Goal: Task Accomplishment & Management: Complete application form

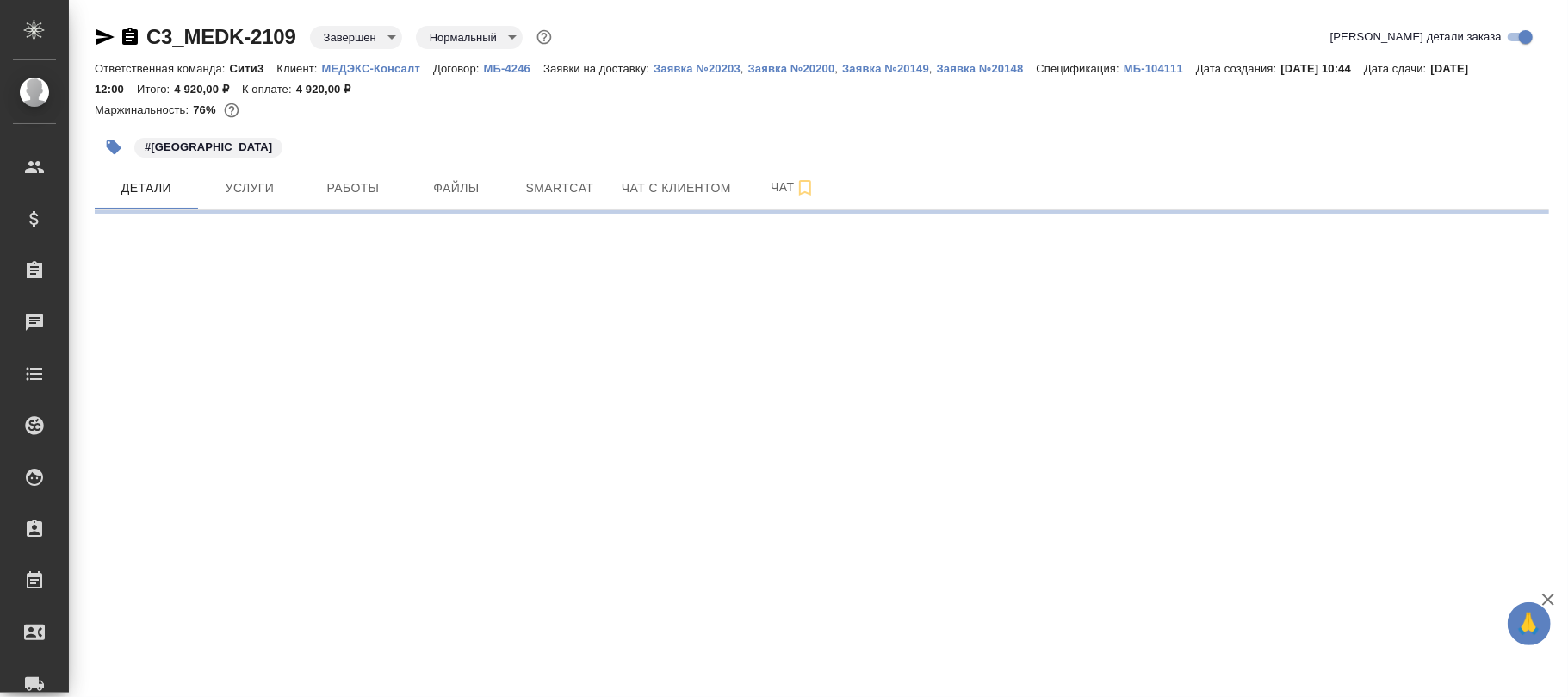
select select "RU"
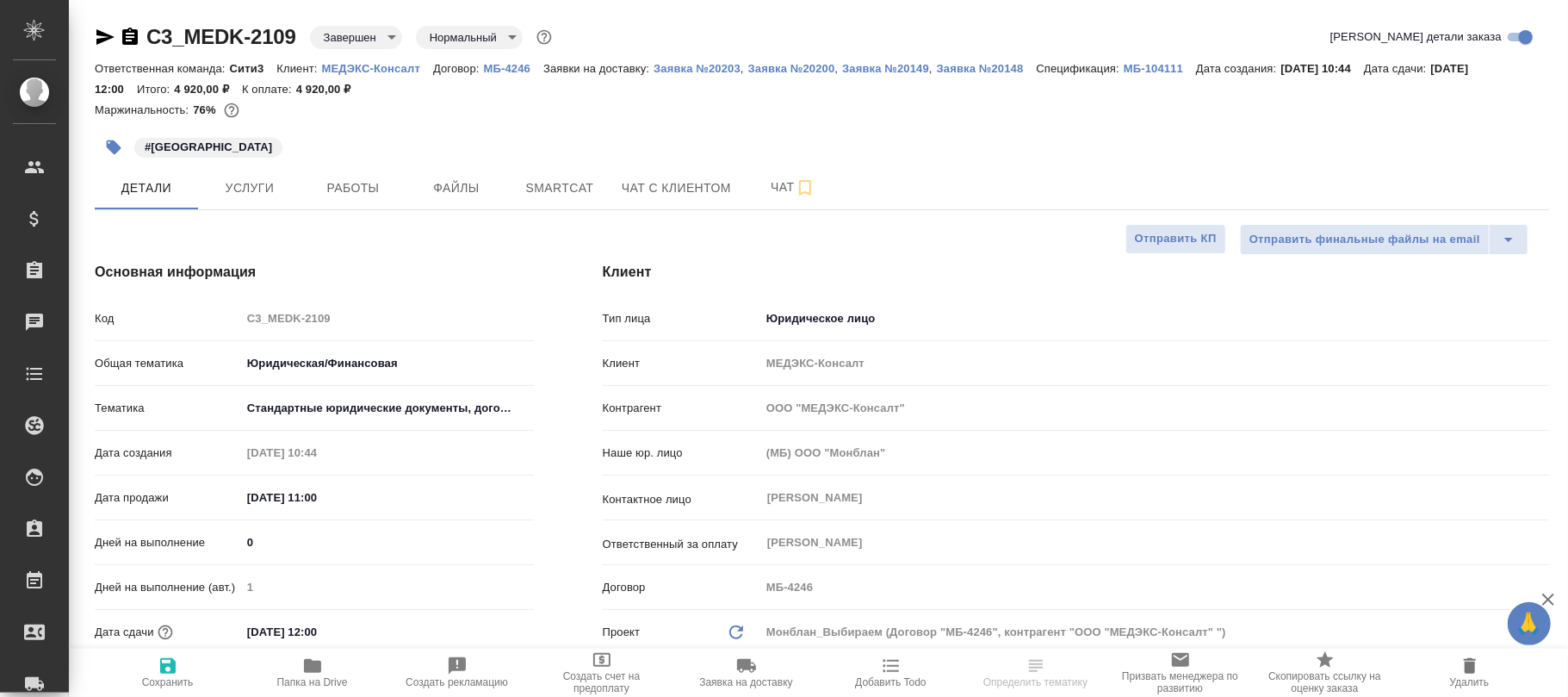
click at [352, 32] on body "🙏 .cls-1 fill:#fff; AWATERA [PERSON_NAME]fokina Клиенты Спецификации Заказы Чат…" at bounding box center [784, 348] width 1568 height 697
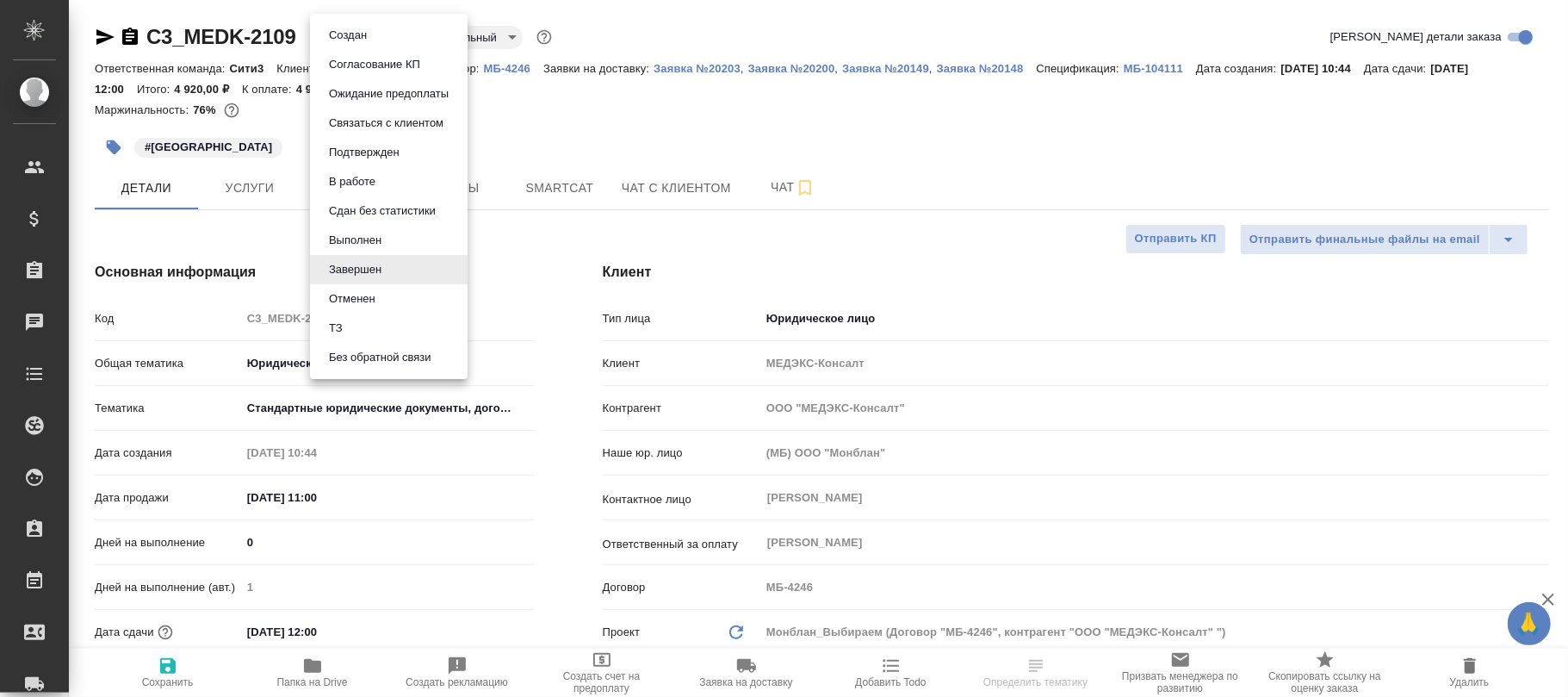
click at [362, 234] on button "Выполнен" at bounding box center [355, 240] width 63 height 19
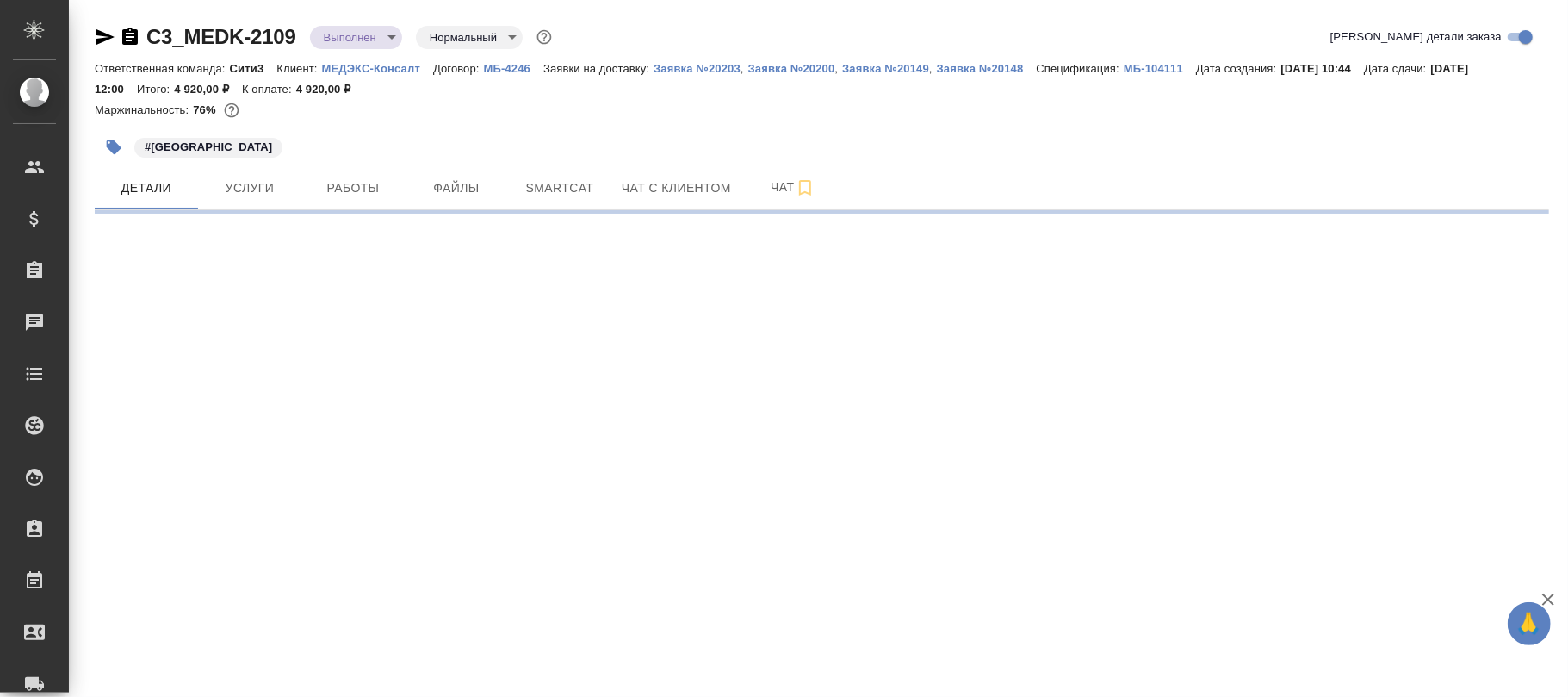
select select "RU"
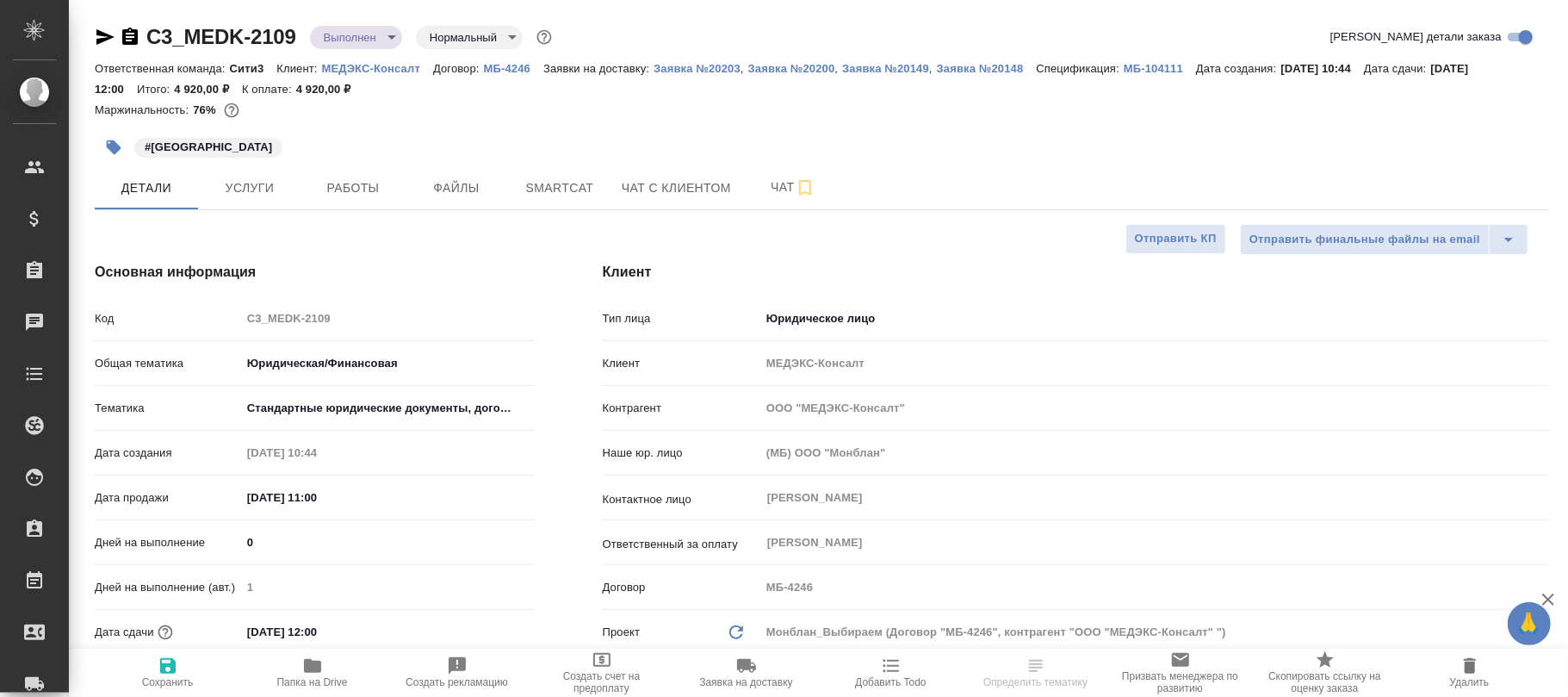
type textarea "x"
click at [150, 188] on span "Детали" at bounding box center [147, 188] width 83 height 22
drag, startPoint x: 169, startPoint y: 683, endPoint x: 225, endPoint y: 5, distance: 680.3
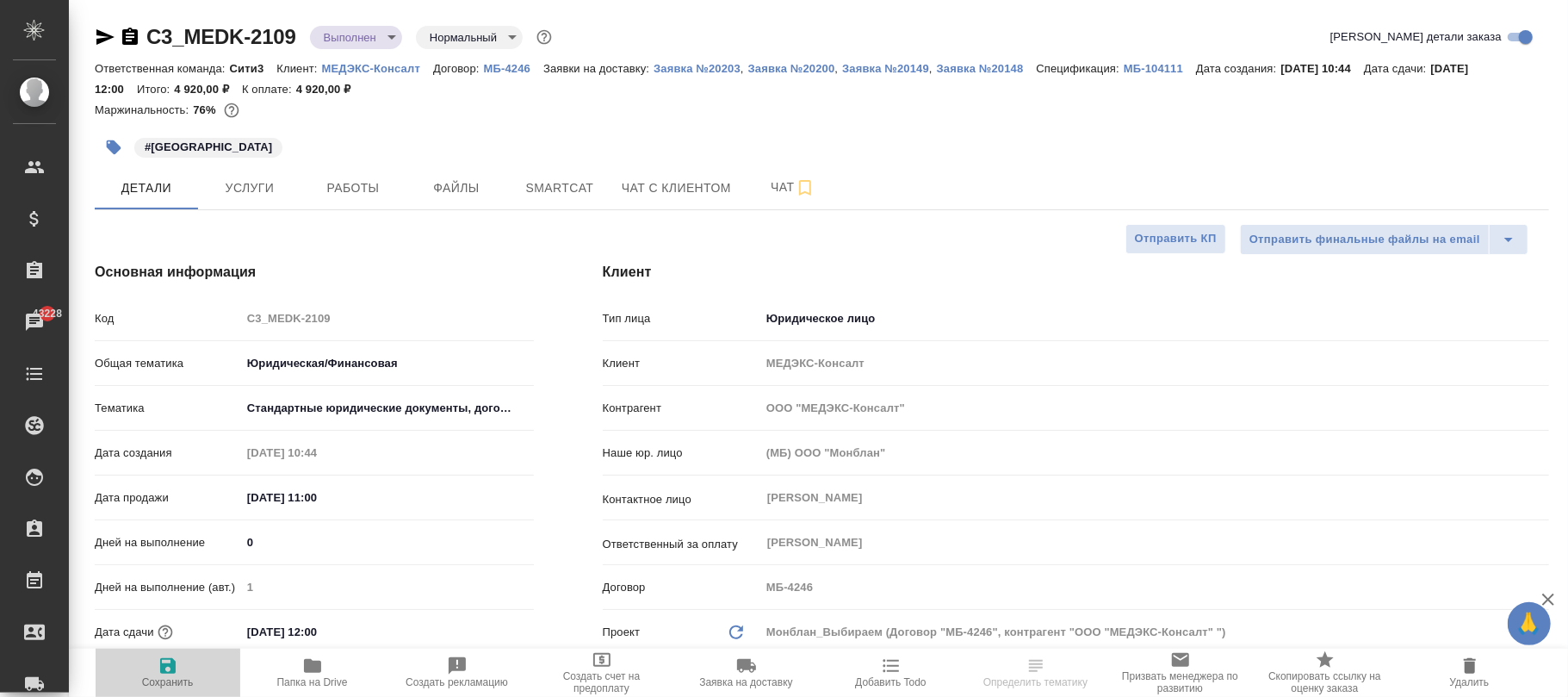
click at [170, 680] on span "Сохранить" at bounding box center [168, 682] width 51 height 12
type textarea "x"
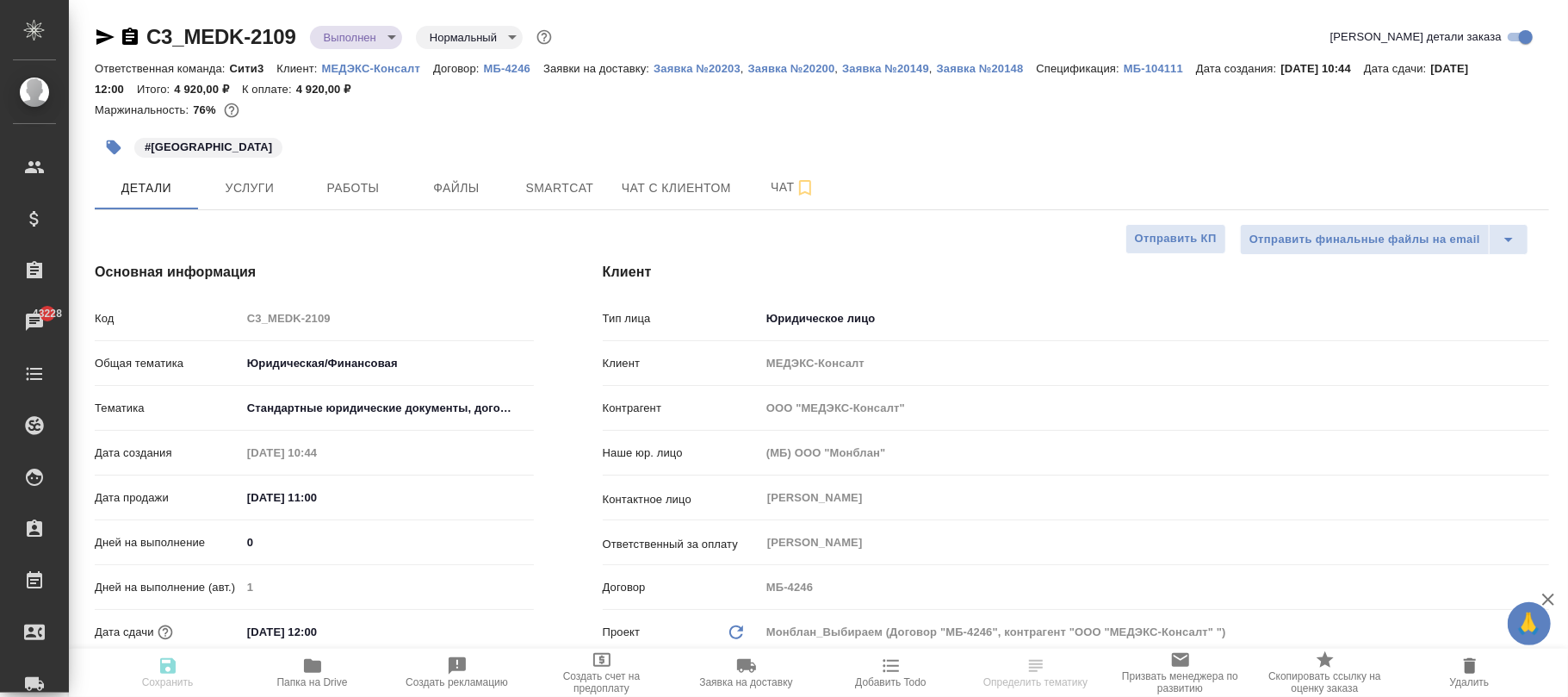
type textarea "x"
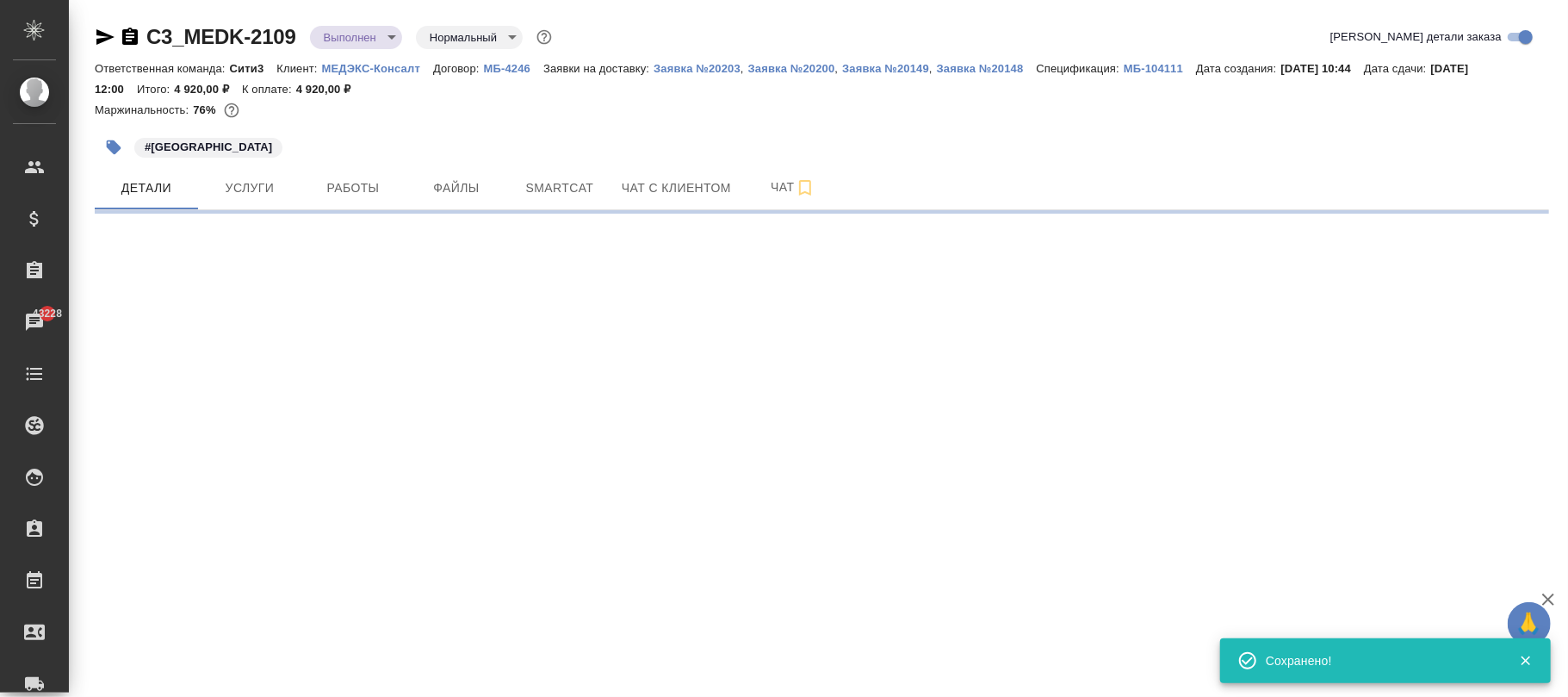
select select "RU"
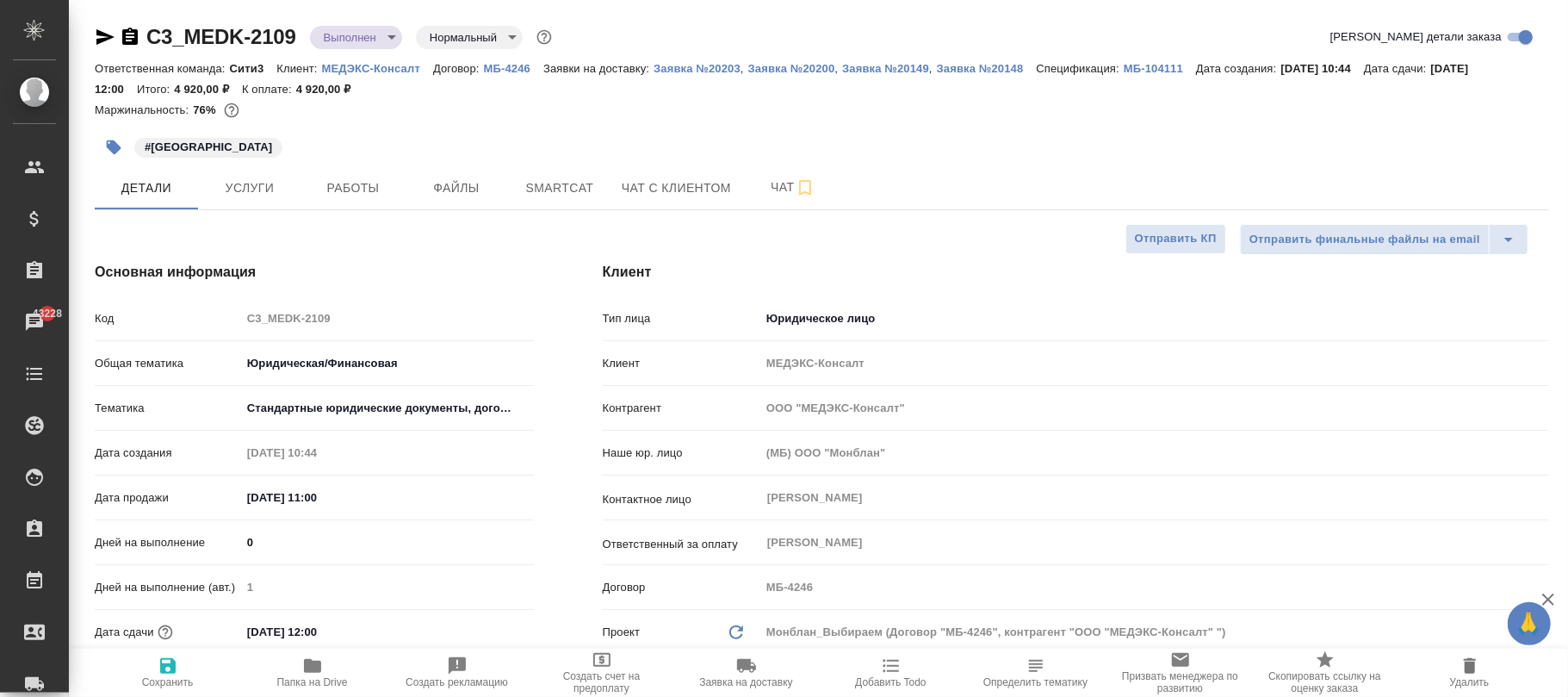
type textarea "x"
click at [338, 32] on body "🙏 .cls-1 fill:#fff; AWATERA [PERSON_NAME]fokina Клиенты Спецификации Заказы 432…" at bounding box center [784, 348] width 1568 height 697
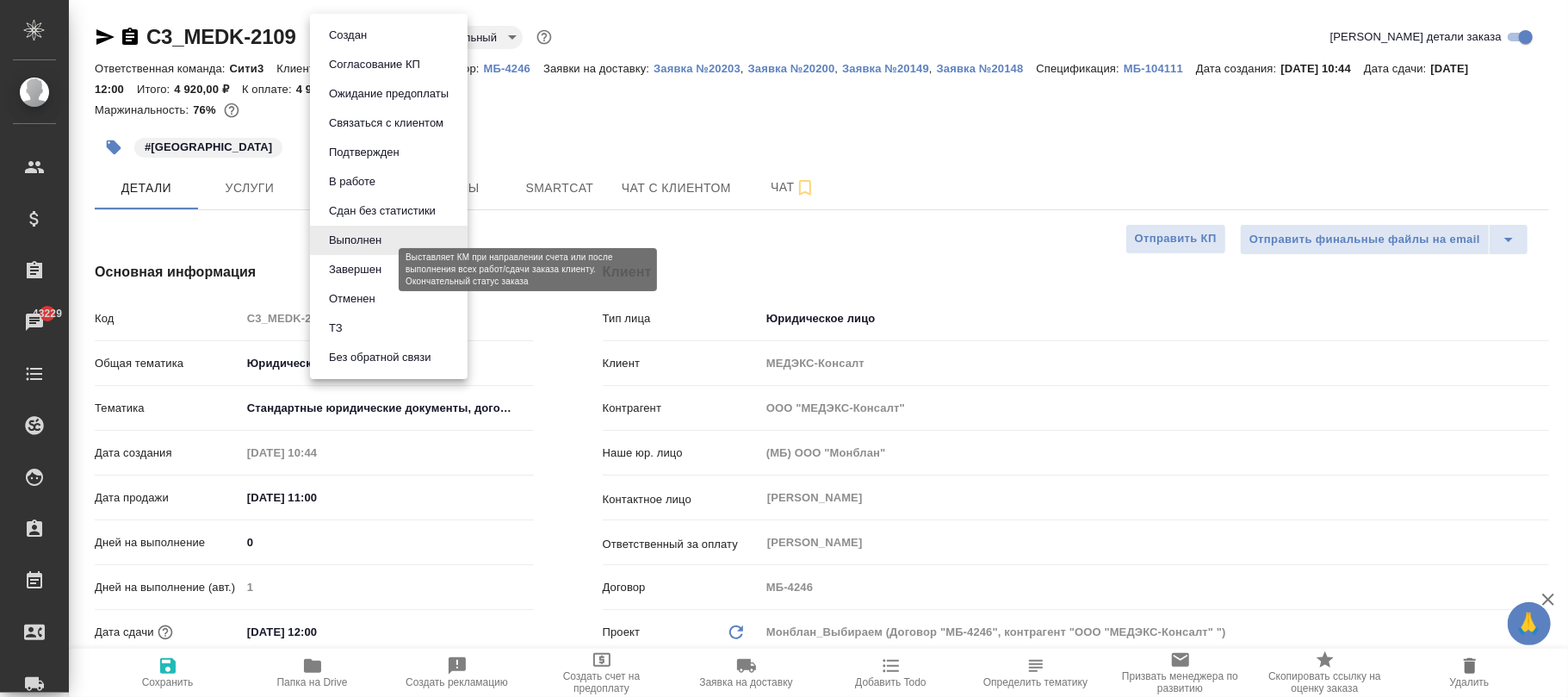
click at [365, 270] on button "Завершен" at bounding box center [355, 270] width 63 height 19
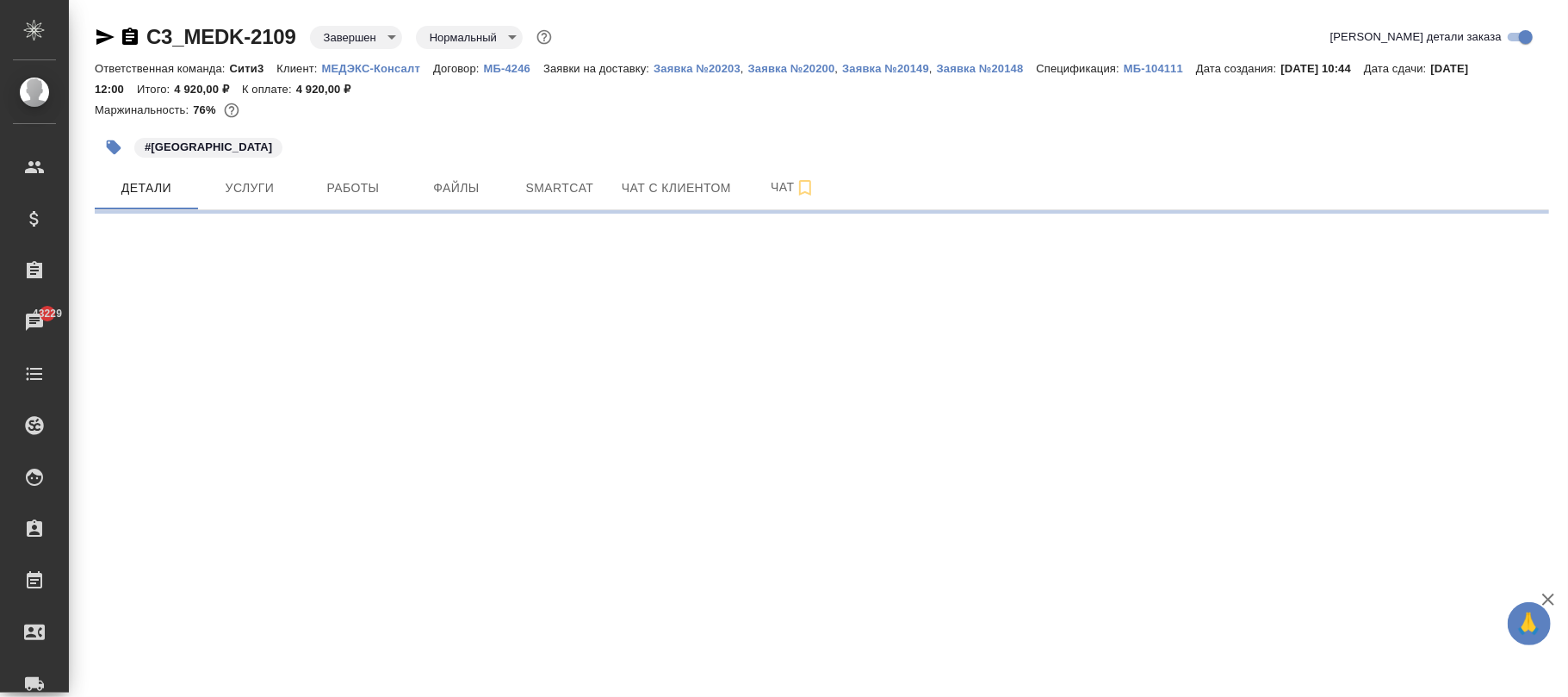
select select "RU"
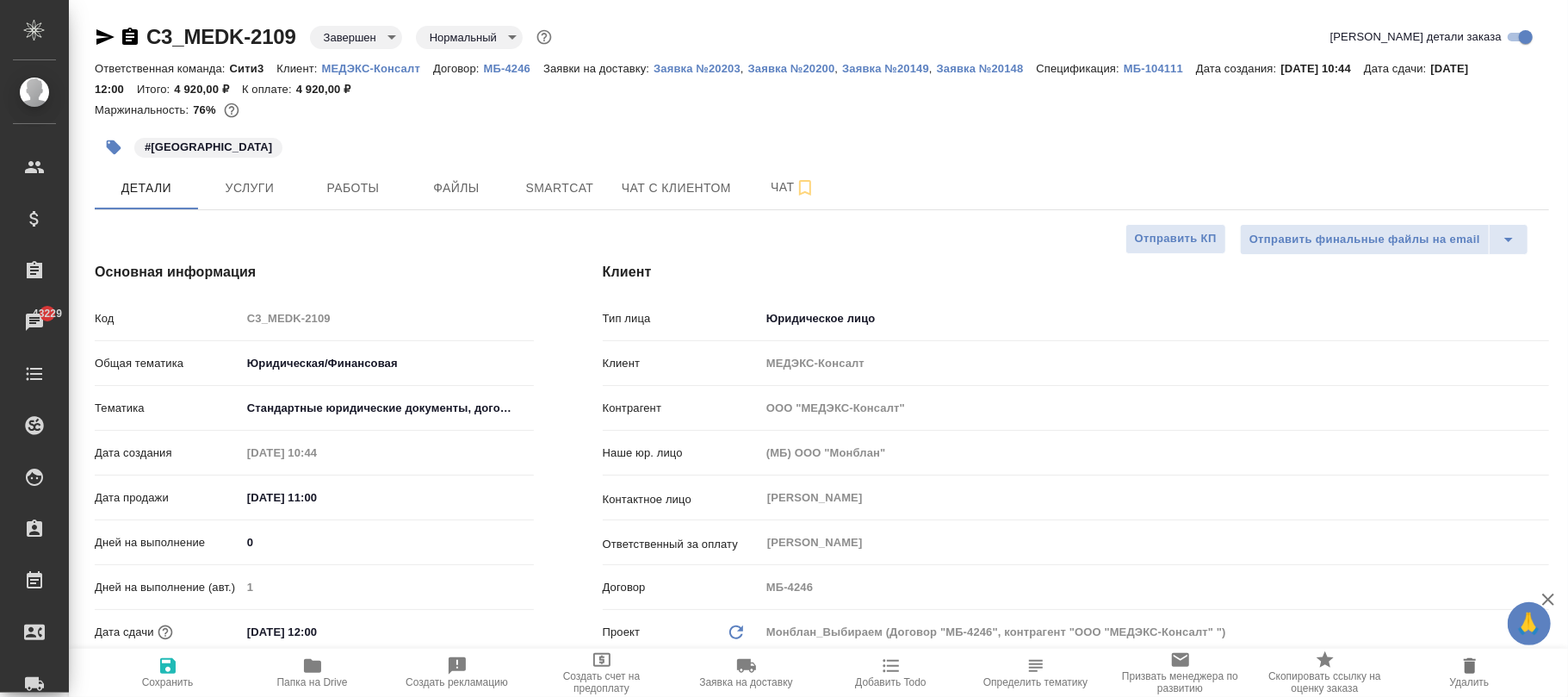
type textarea "x"
click at [169, 675] on icon "button" at bounding box center [168, 665] width 21 height 21
type textarea "x"
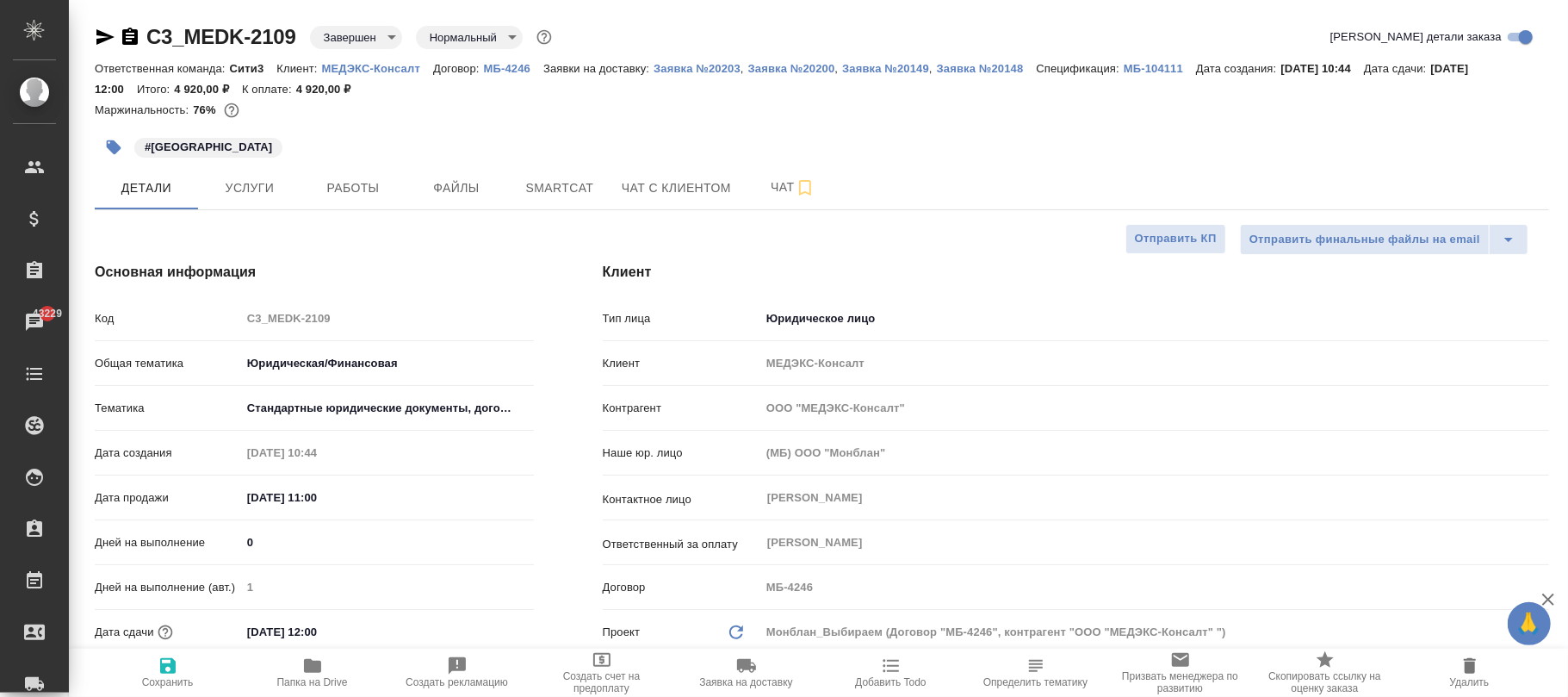
type textarea "x"
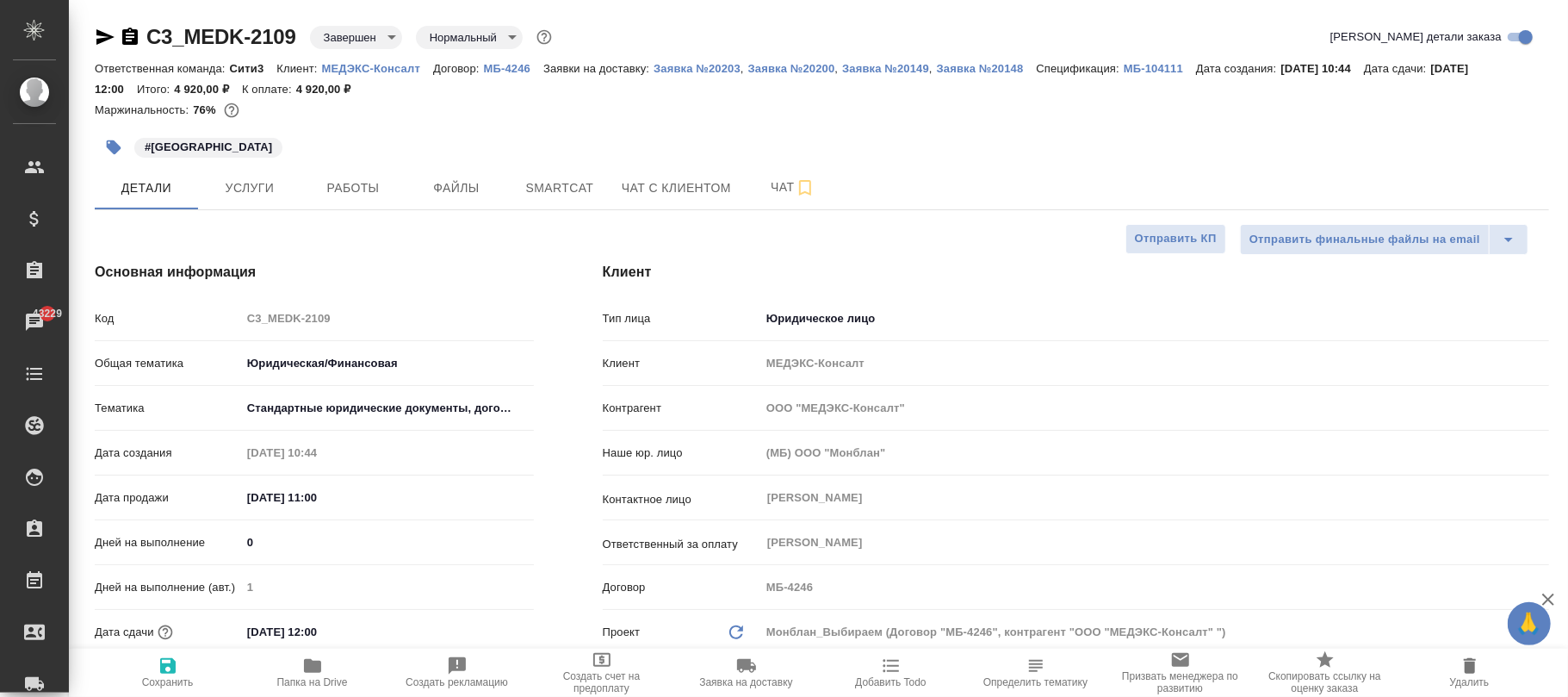
select select "RU"
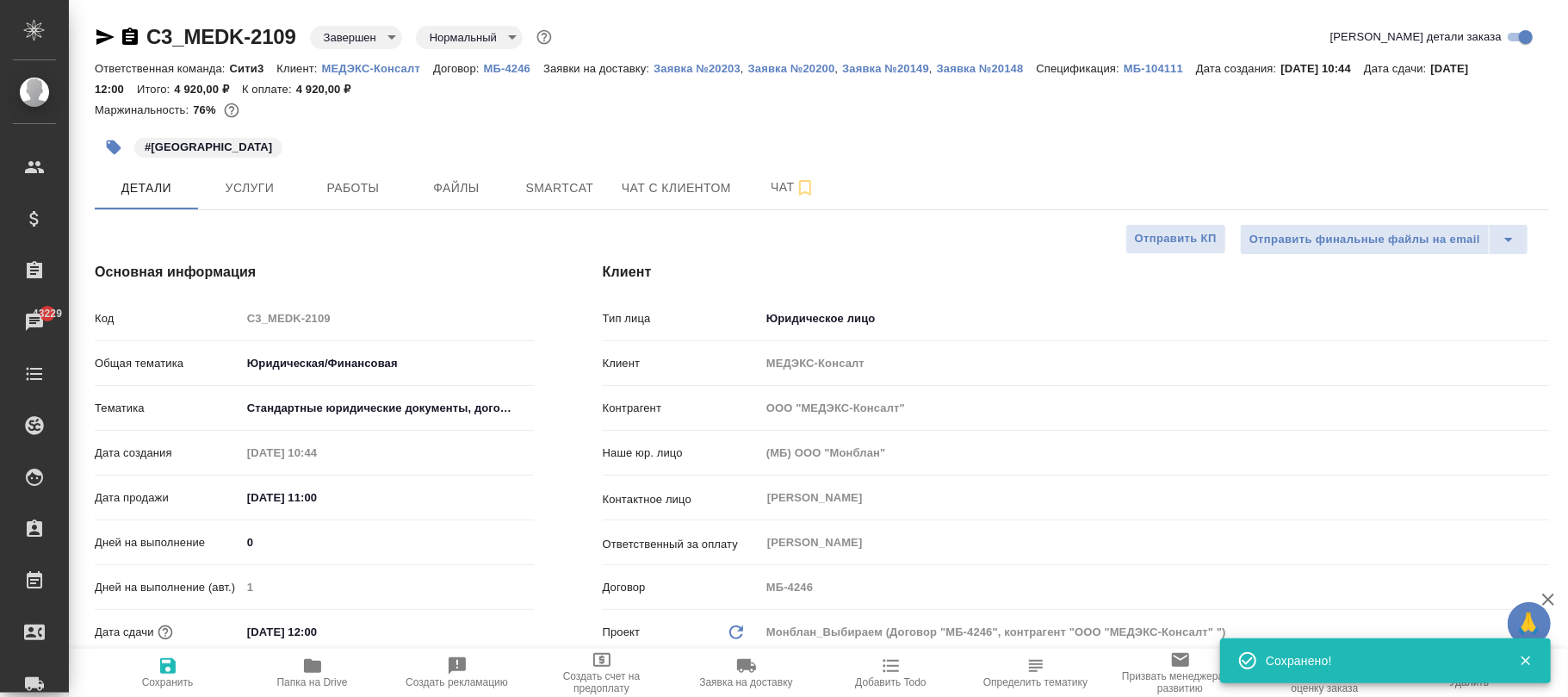
type textarea "x"
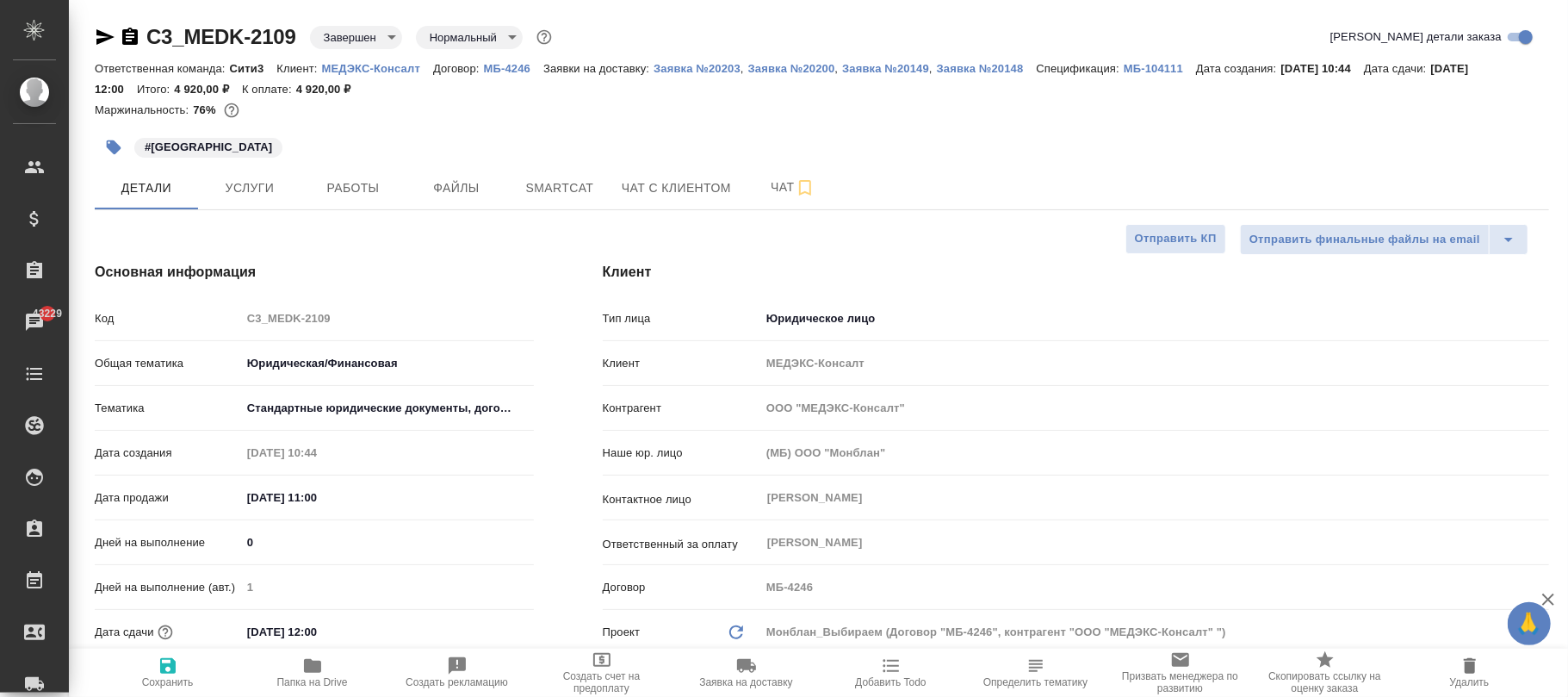
type textarea "x"
